Goal: Information Seeking & Learning: Learn about a topic

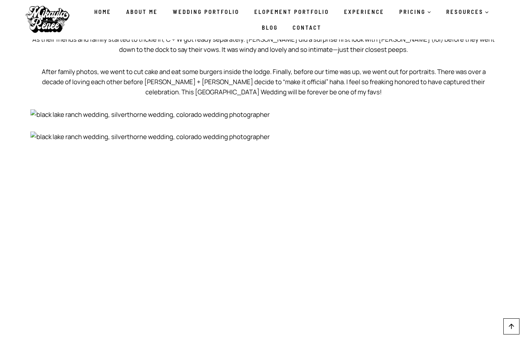
scroll to position [564, 0]
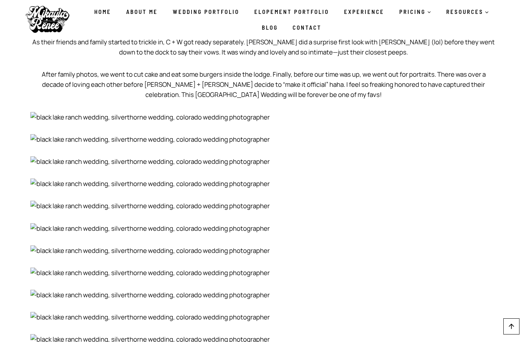
click at [33, 112] on img at bounding box center [263, 117] width 467 height 10
click at [94, 112] on img at bounding box center [263, 117] width 467 height 10
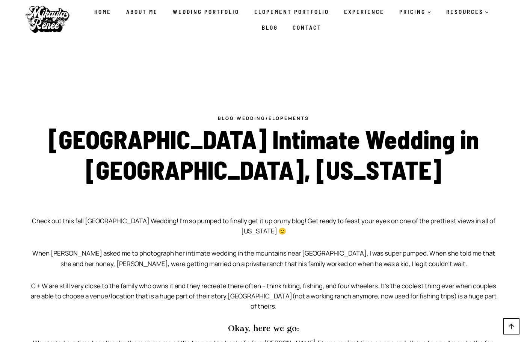
scroll to position [188, 0]
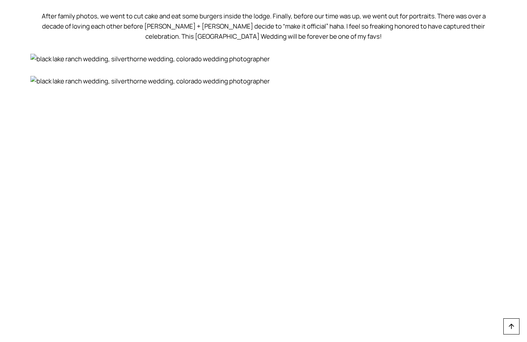
scroll to position [639, 0]
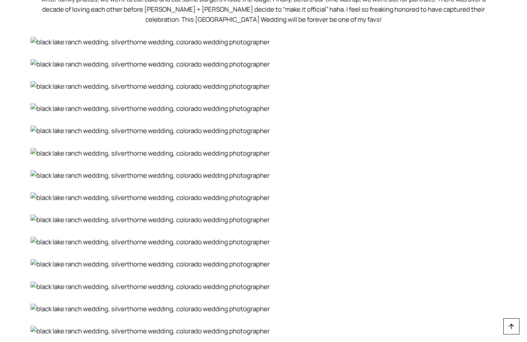
click at [67, 215] on img at bounding box center [263, 220] width 467 height 10
click at [33, 215] on img at bounding box center [263, 220] width 467 height 10
